Goal: Complete application form

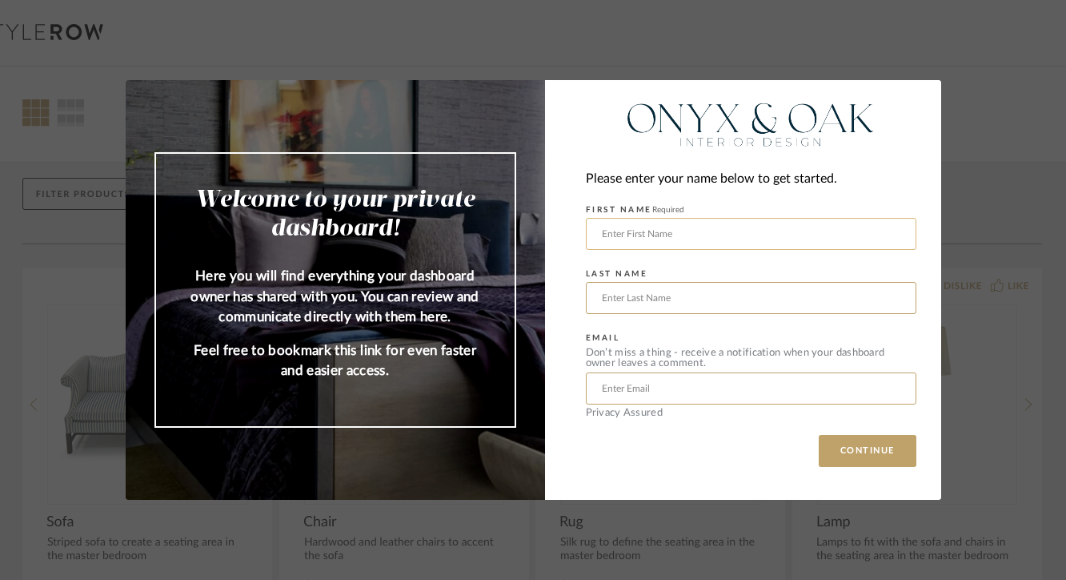
click at [614, 231] on input "text" at bounding box center [751, 234] width 331 height 32
type input "[PERSON_NAME]"
type input "[EMAIL_ADDRESS][DOMAIN_NAME]"
click at [856, 448] on button "CONTINUE" at bounding box center [868, 451] width 98 height 32
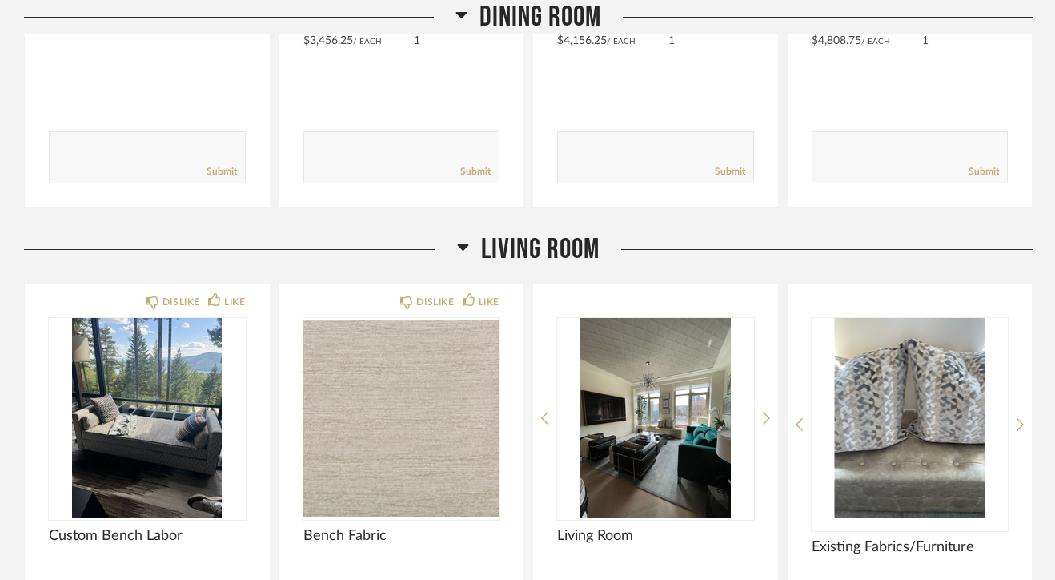
scroll to position [2487, 0]
